Goal: Task Accomplishment & Management: Manage account settings

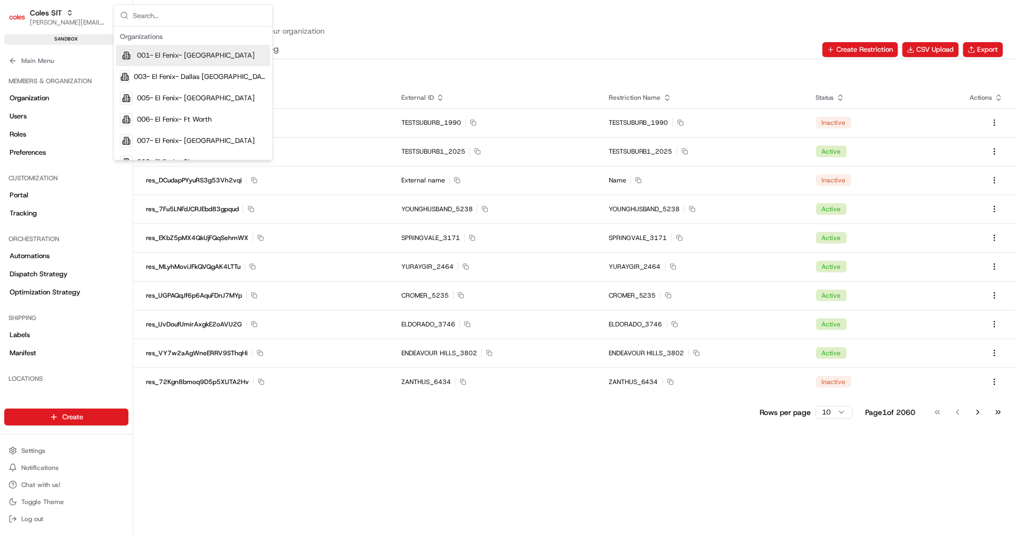
scroll to position [191, 0]
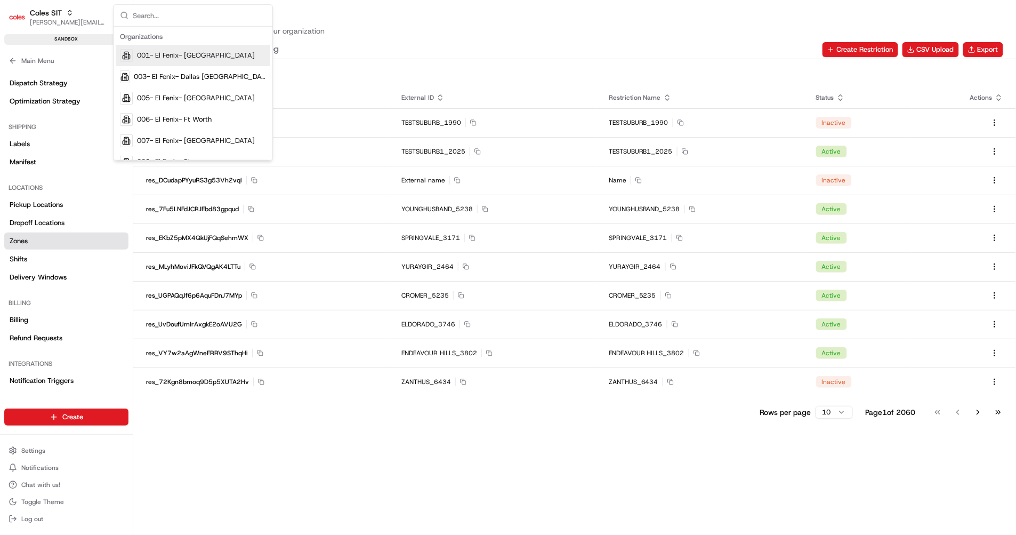
click at [347, 8] on div "Zones Manage zones and restrictions for your organization Zones Restrictions Au…" at bounding box center [574, 29] width 883 height 59
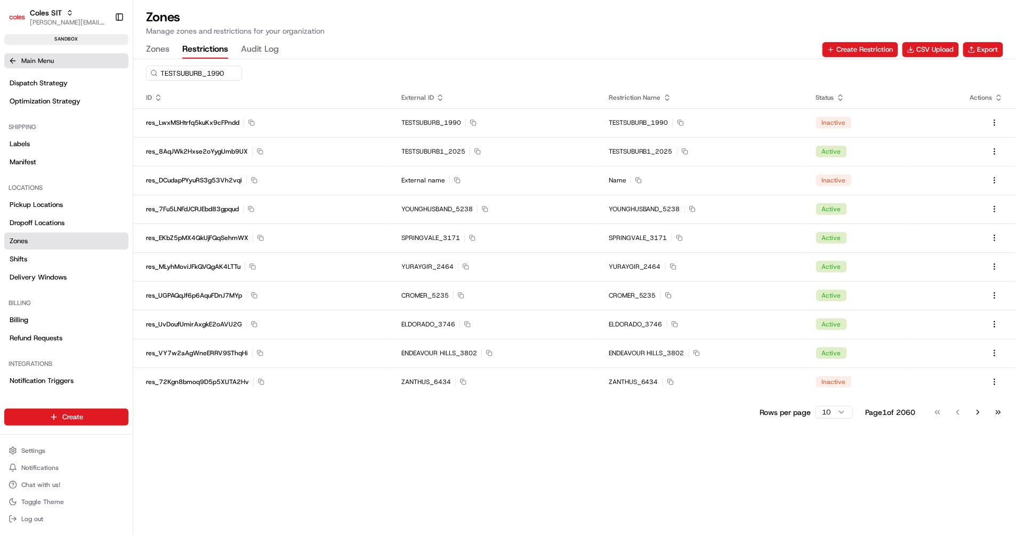
click at [41, 62] on span "Main Menu" at bounding box center [37, 60] width 33 height 9
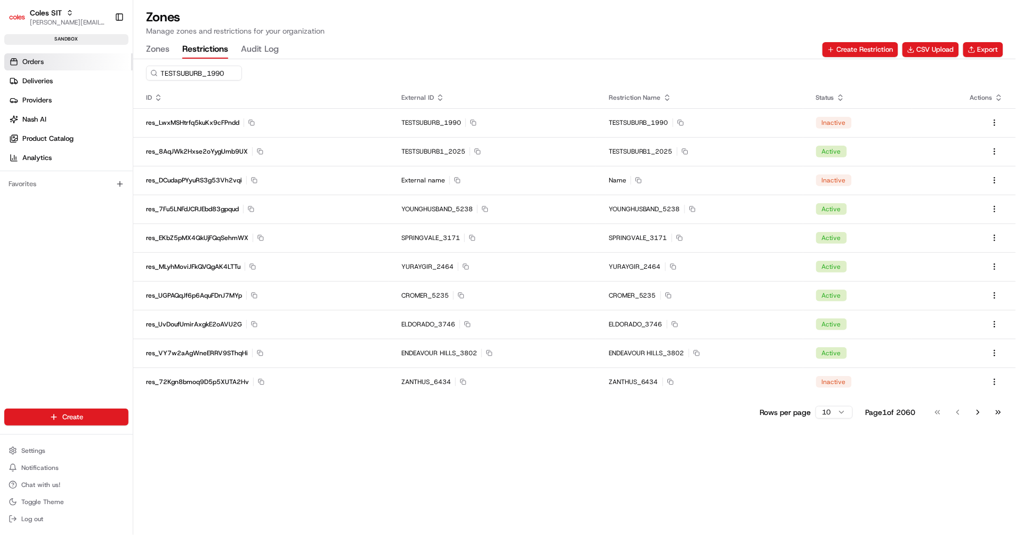
click at [42, 62] on span "Orders" at bounding box center [32, 62] width 21 height 10
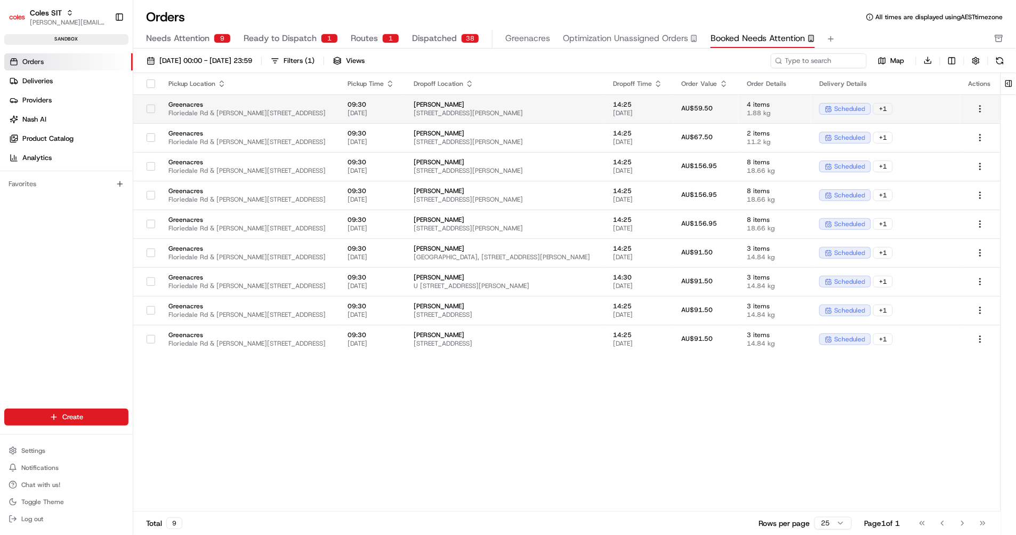
click at [548, 112] on span "[STREET_ADDRESS][PERSON_NAME]" at bounding box center [505, 113] width 182 height 9
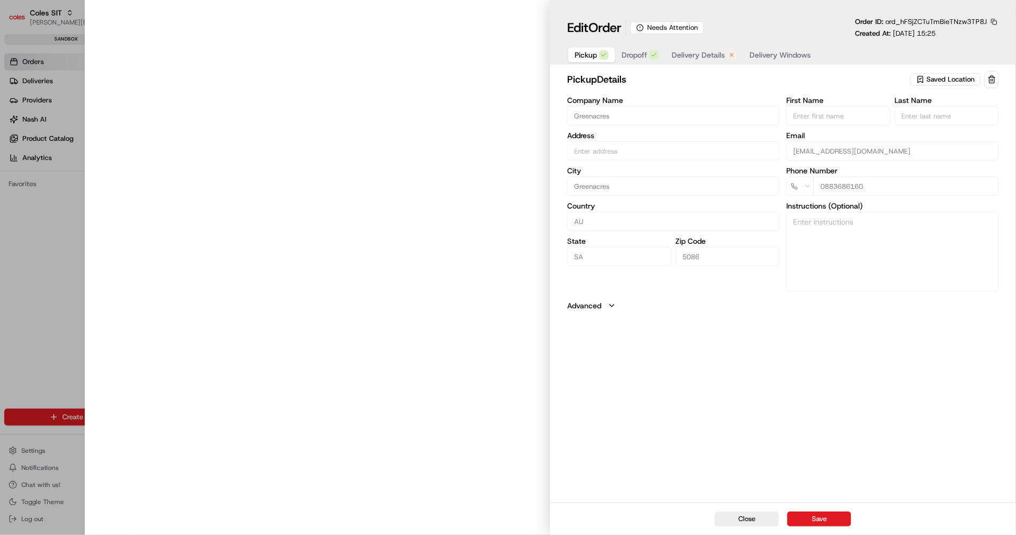
type input "Floriedale Rd & [PERSON_NAME][STREET_ADDRESS]"
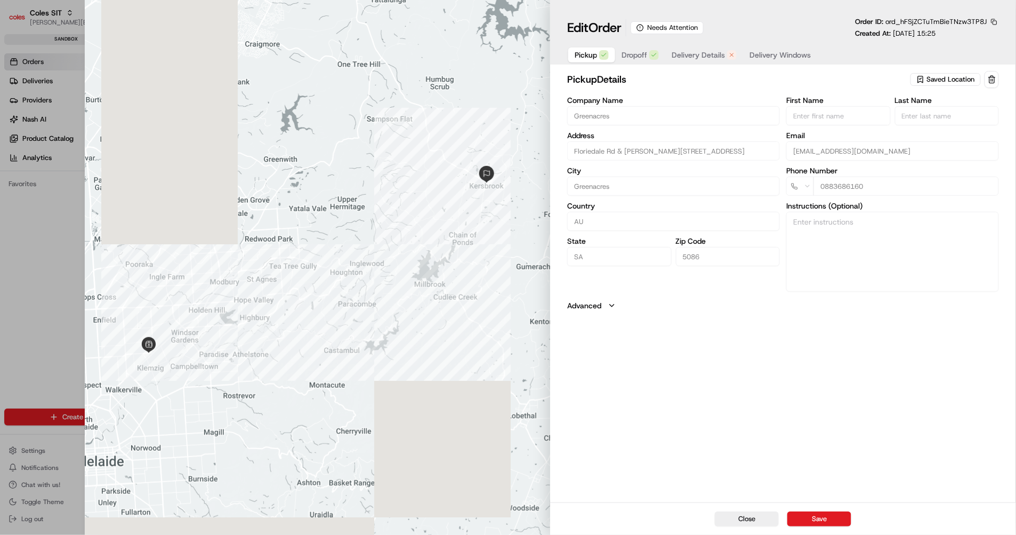
click at [703, 58] on span "Delivery Details" at bounding box center [697, 55] width 53 height 11
